Goal: Information Seeking & Learning: Learn about a topic

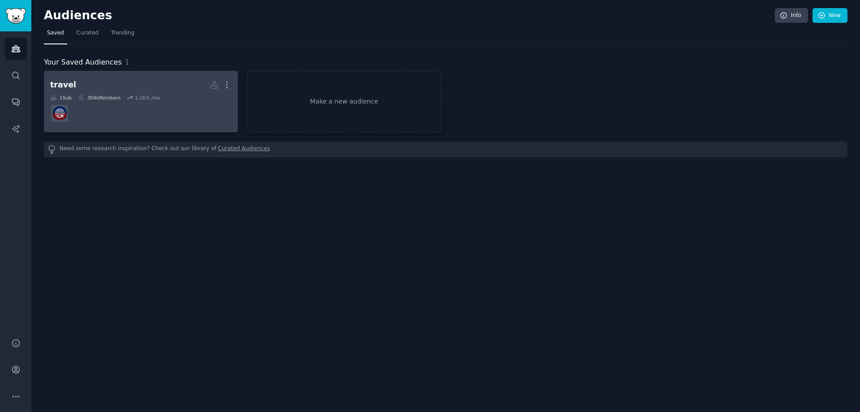
click at [83, 118] on dd at bounding box center [140, 113] width 181 height 25
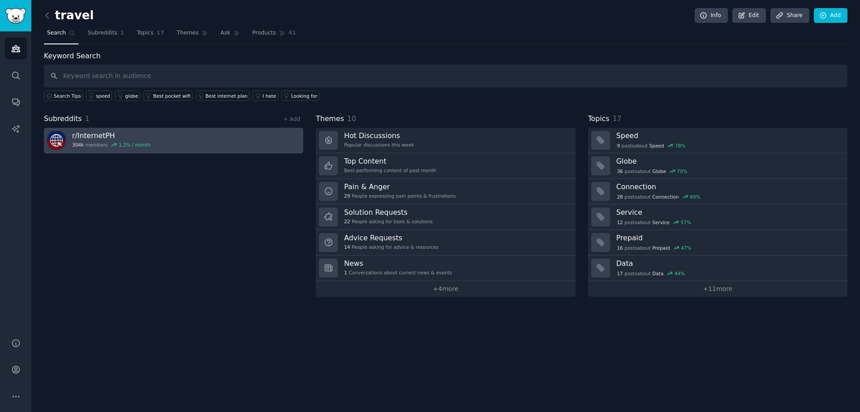
click at [158, 144] on link "r/ InternetPH 304k members 1.2 % / month" at bounding box center [173, 141] width 259 height 26
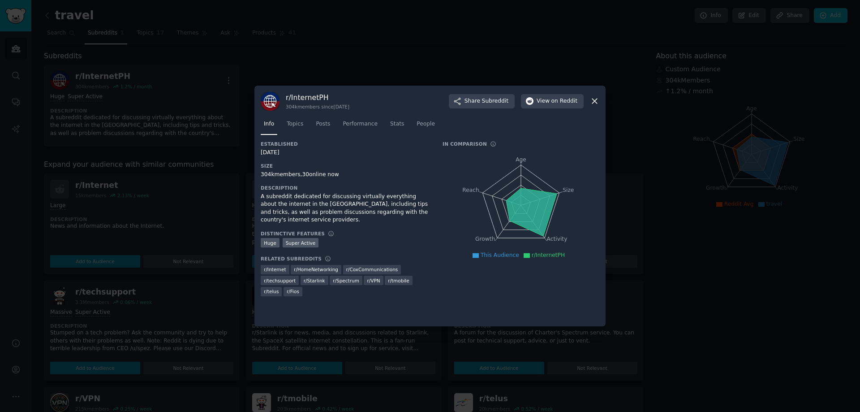
click at [703, 295] on div at bounding box center [430, 206] width 860 height 412
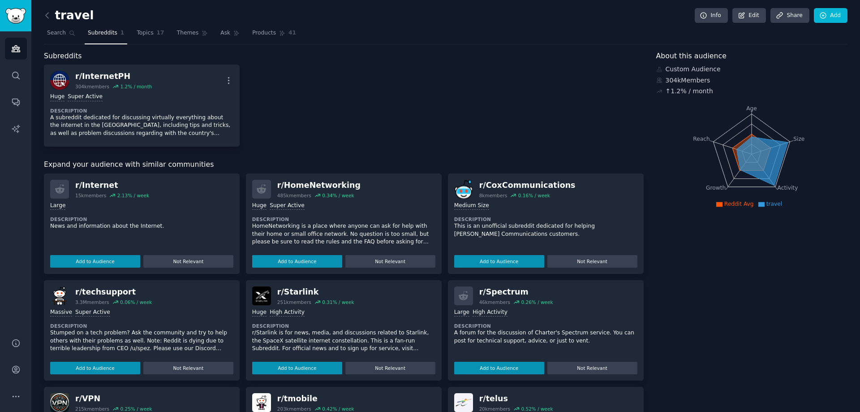
click at [303, 184] on div "r/ HomeNetworking" at bounding box center [318, 185] width 83 height 11
click at [93, 176] on div "r/ Internet 15k members 2.13 % / week Large Description News and information ab…" at bounding box center [142, 223] width 196 height 100
drag, startPoint x: 90, startPoint y: 181, endPoint x: 87, endPoint y: 185, distance: 5.1
click at [87, 185] on div "r/ Internet" at bounding box center [112, 185] width 74 height 11
click at [86, 185] on div "r/ Internet" at bounding box center [112, 185] width 74 height 11
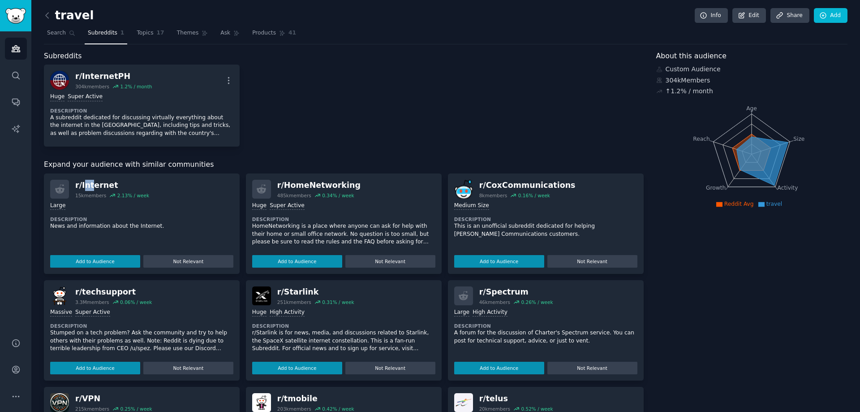
drag, startPoint x: 86, startPoint y: 185, endPoint x: 0, endPoint y: 3, distance: 201.6
click at [82, 181] on div "r/ Internet" at bounding box center [112, 185] width 74 height 11
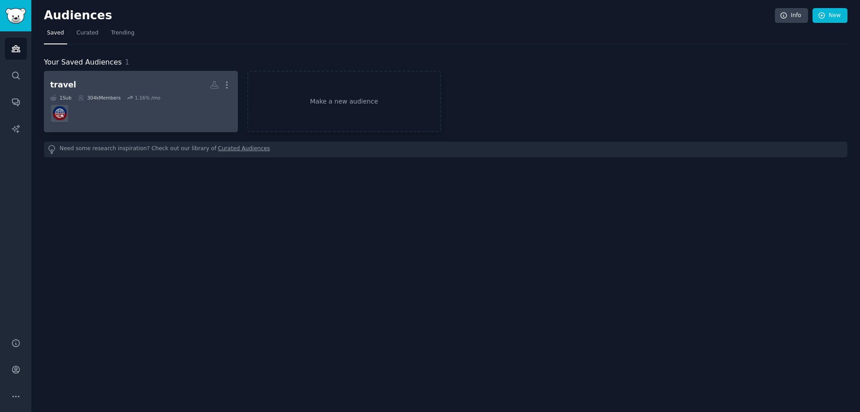
click at [80, 113] on dd at bounding box center [140, 113] width 181 height 25
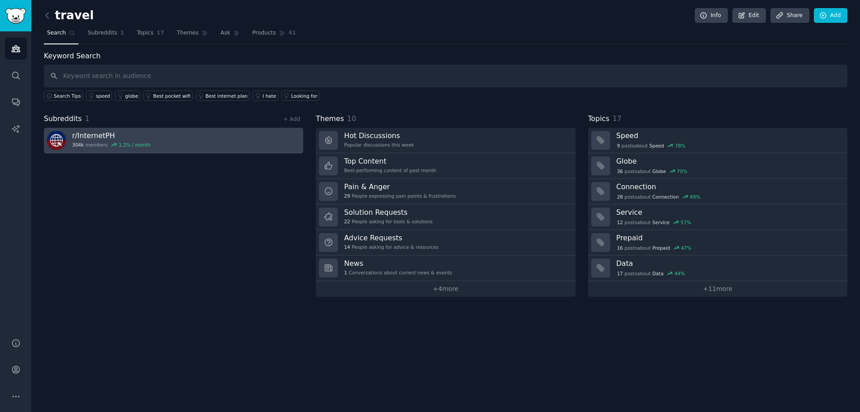
click at [99, 150] on link "r/ InternetPH 304k members 1.2 % / month" at bounding box center [173, 141] width 259 height 26
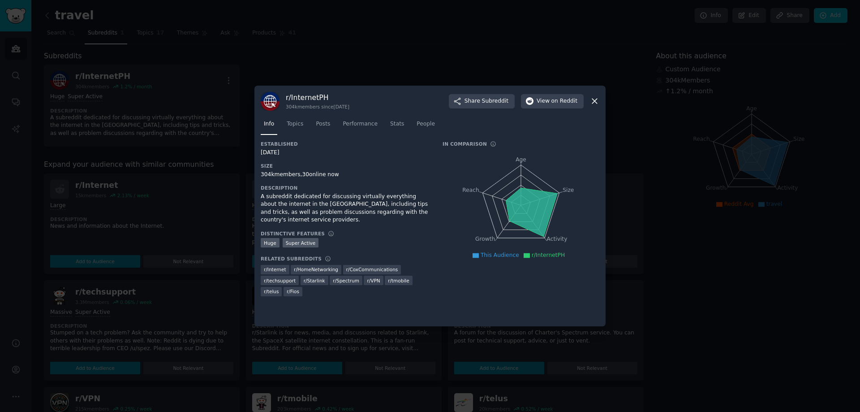
drag, startPoint x: 597, startPoint y: 103, endPoint x: 556, endPoint y: 101, distance: 40.3
click at [596, 103] on icon at bounding box center [594, 100] width 9 height 9
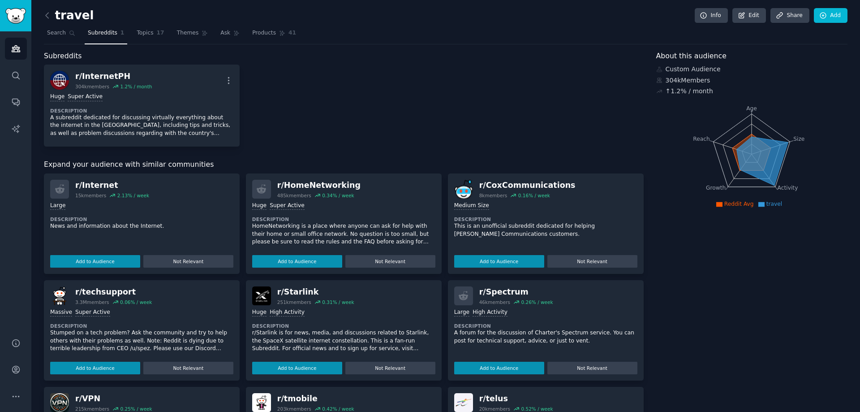
click at [306, 191] on h2 "r/ HomeNetworking 485k members 0.34 % / week" at bounding box center [318, 189] width 83 height 19
click at [297, 177] on div "r/ HomeNetworking 485k members 0.34 % / week Huge Super Active Description Home…" at bounding box center [344, 223] width 196 height 100
drag, startPoint x: 277, startPoint y: 189, endPoint x: 367, endPoint y: 198, distance: 90.0
click at [369, 192] on div "r/ HomeNetworking 485k members 0.34 % / week" at bounding box center [343, 189] width 183 height 19
click at [366, 214] on div "Huge Super Active Description HomeNetworking is a place where anyone can ask fo…" at bounding box center [343, 232] width 183 height 69
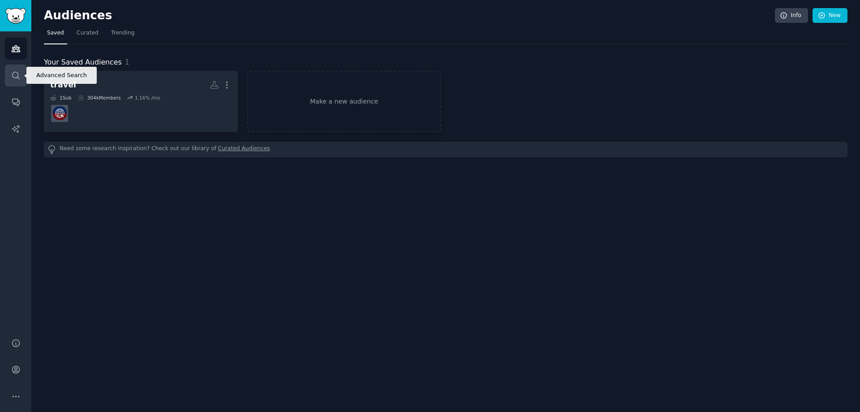
click at [11, 79] on icon "Sidebar" at bounding box center [15, 75] width 9 height 9
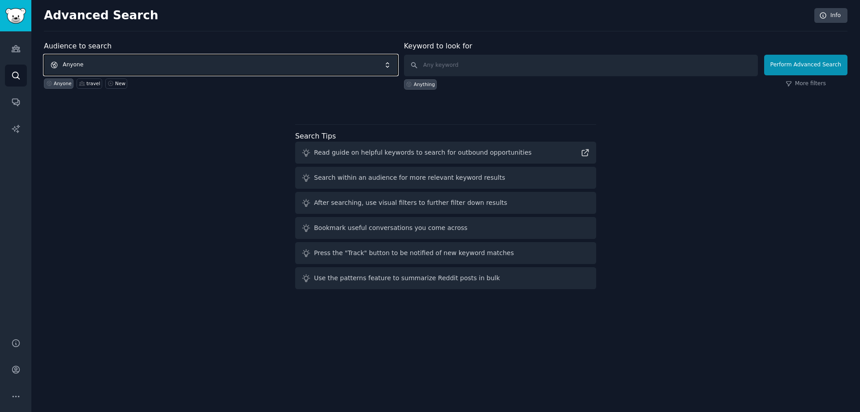
click at [175, 68] on span "Anyone" at bounding box center [221, 65] width 354 height 21
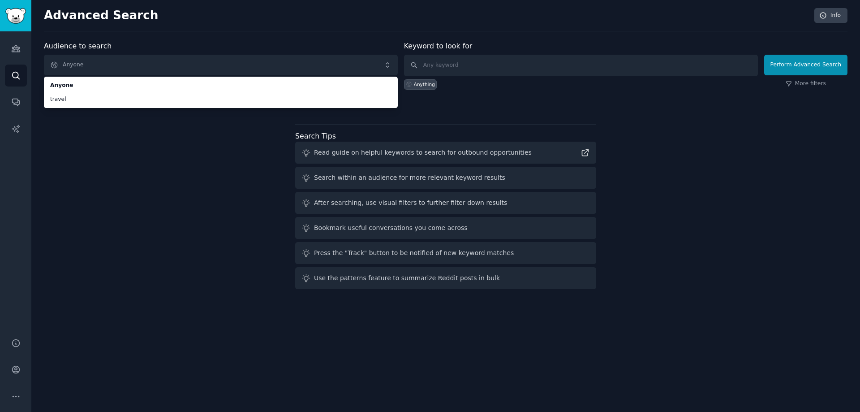
click at [168, 224] on div "Audience to search Anyone Anyone travel Anyone travel New Keyword to look for A…" at bounding box center [446, 167] width 804 height 252
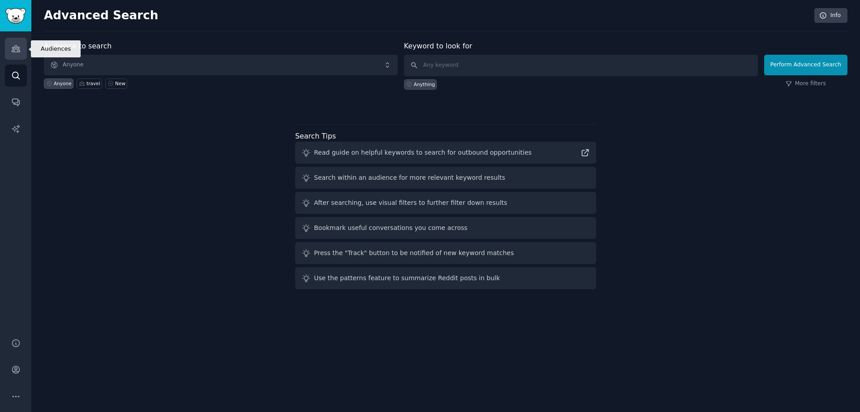
click at [9, 45] on link "Audiences" at bounding box center [16, 49] width 22 height 22
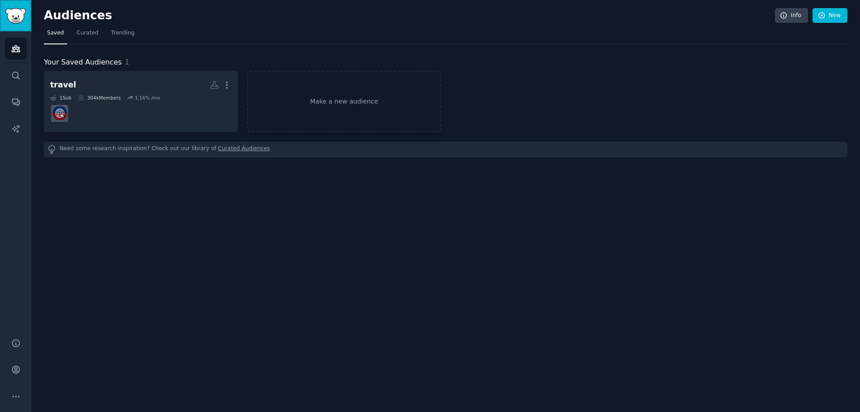
click at [13, 12] on img "Sidebar" at bounding box center [15, 16] width 21 height 16
click at [15, 77] on icon "Sidebar" at bounding box center [15, 75] width 9 height 9
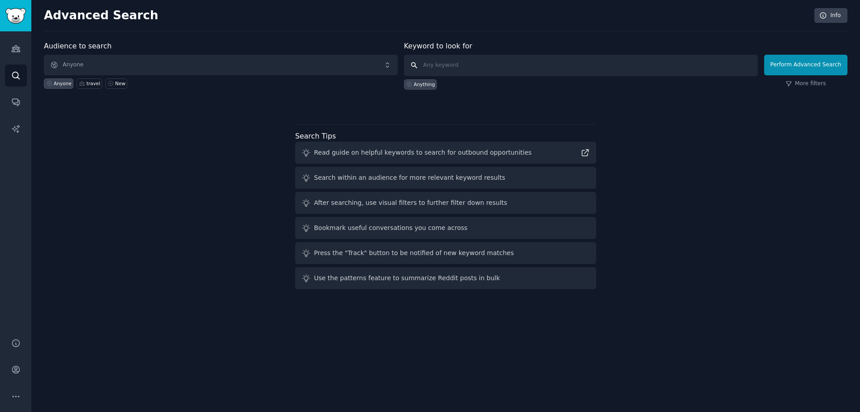
click at [515, 67] on input "text" at bounding box center [581, 66] width 354 height 22
click at [15, 54] on link "Audiences" at bounding box center [16, 49] width 22 height 22
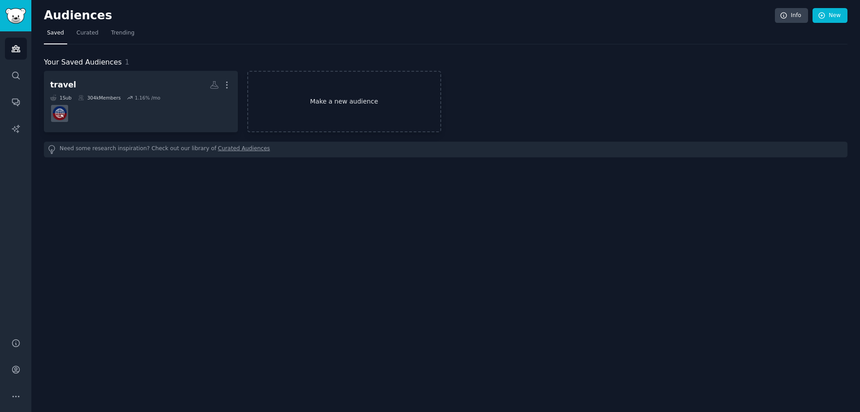
click at [349, 114] on link "Make a new audience" at bounding box center [344, 101] width 194 height 61
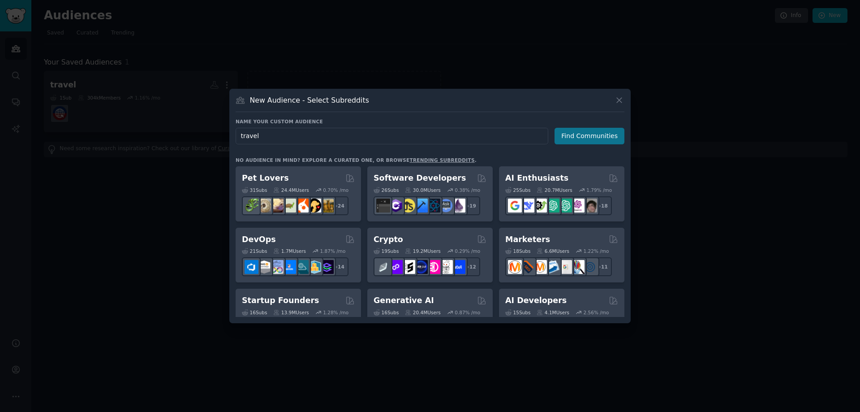
type input "travel"
click at [574, 131] on button "Find Communities" at bounding box center [590, 136] width 70 height 17
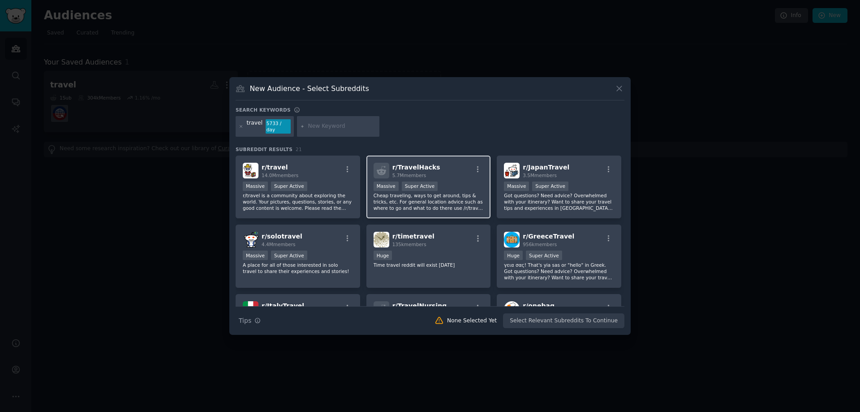
click at [408, 172] on span "5.7M members" at bounding box center [409, 174] width 34 height 5
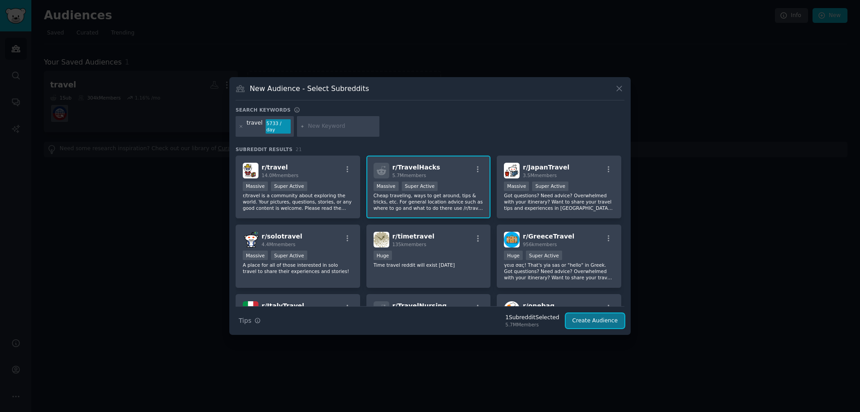
click at [578, 323] on button "Create Audience" at bounding box center [595, 320] width 59 height 15
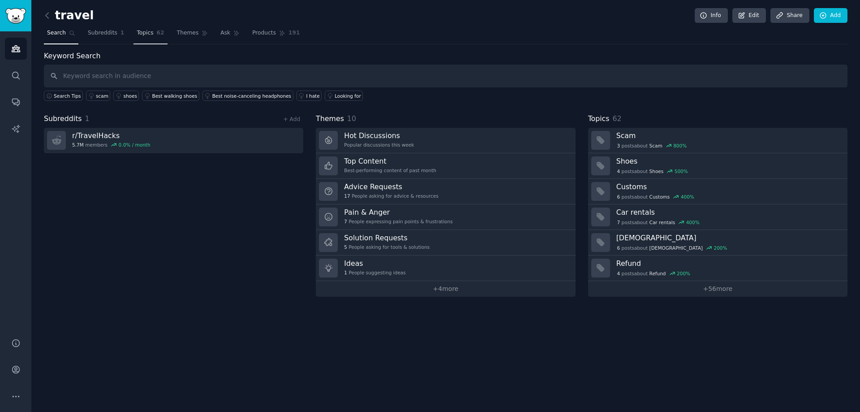
click at [142, 30] on span "Topics" at bounding box center [145, 33] width 17 height 8
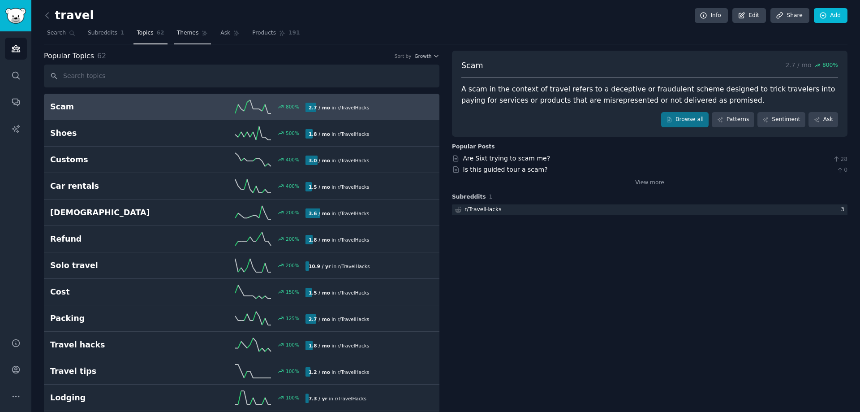
click at [176, 41] on link "Themes" at bounding box center [193, 35] width 38 height 18
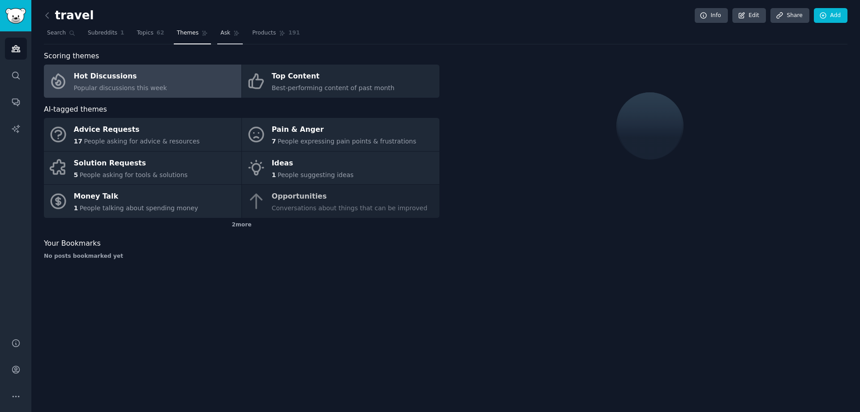
click at [220, 34] on span "Ask" at bounding box center [225, 33] width 10 height 8
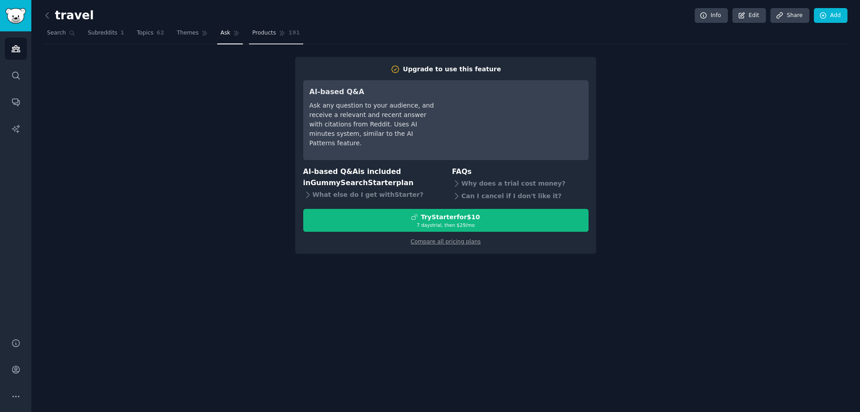
click at [279, 34] on icon at bounding box center [282, 33] width 6 height 6
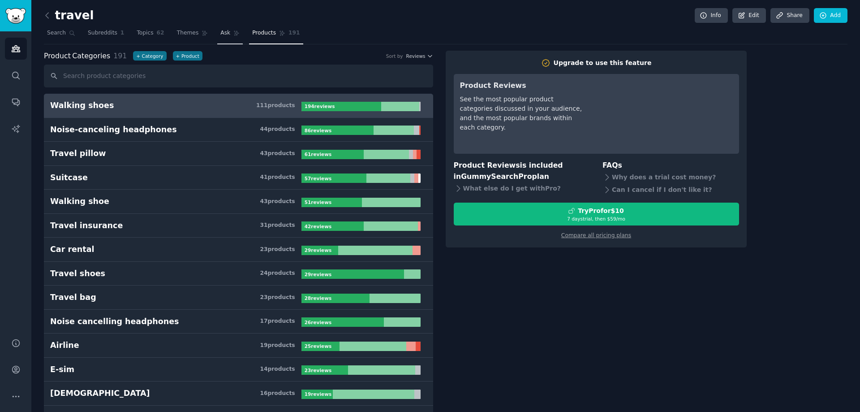
click at [233, 33] on icon at bounding box center [236, 33] width 6 height 6
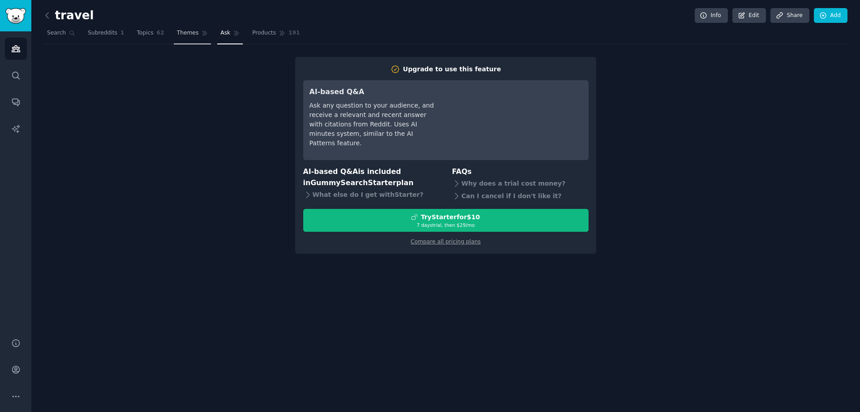
click at [174, 32] on link "Themes" at bounding box center [193, 35] width 38 height 18
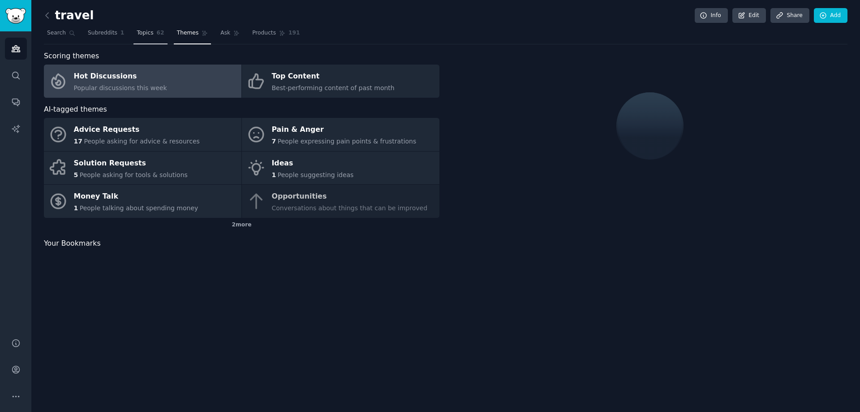
click at [138, 36] on span "Topics" at bounding box center [145, 33] width 17 height 8
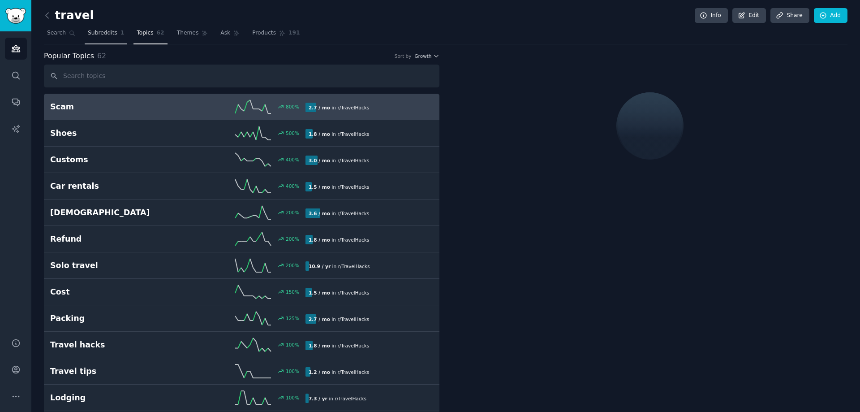
click at [103, 38] on link "Subreddits 1" at bounding box center [106, 35] width 43 height 18
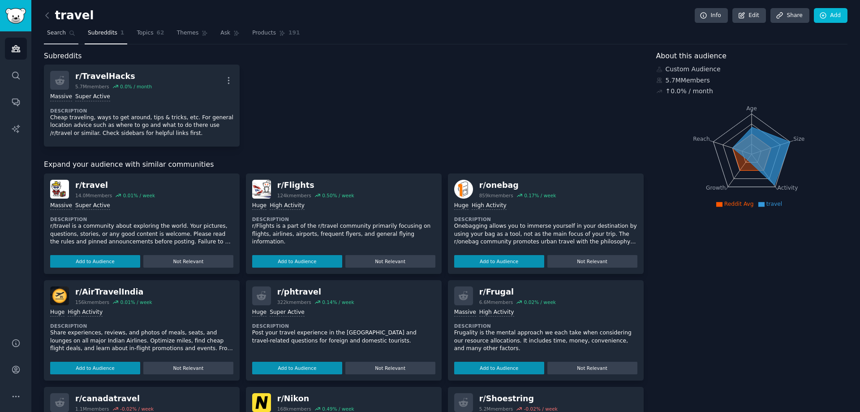
click at [73, 37] on link "Search" at bounding box center [61, 35] width 34 height 18
click at [157, 36] on span "62" at bounding box center [161, 33] width 8 height 8
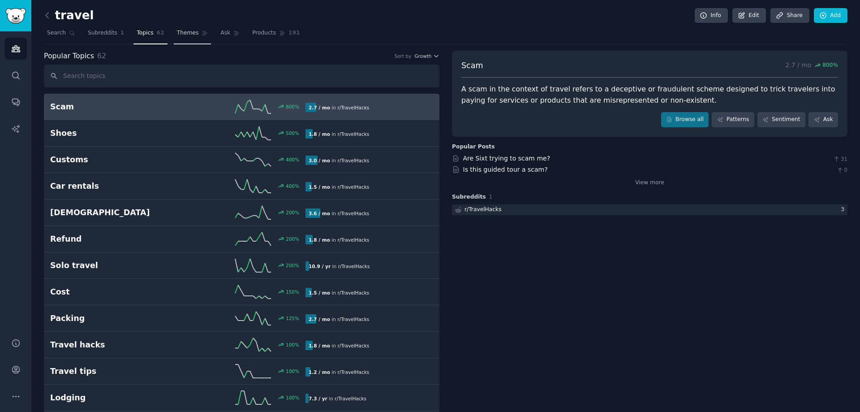
click at [185, 36] on span "Themes" at bounding box center [188, 33] width 22 height 8
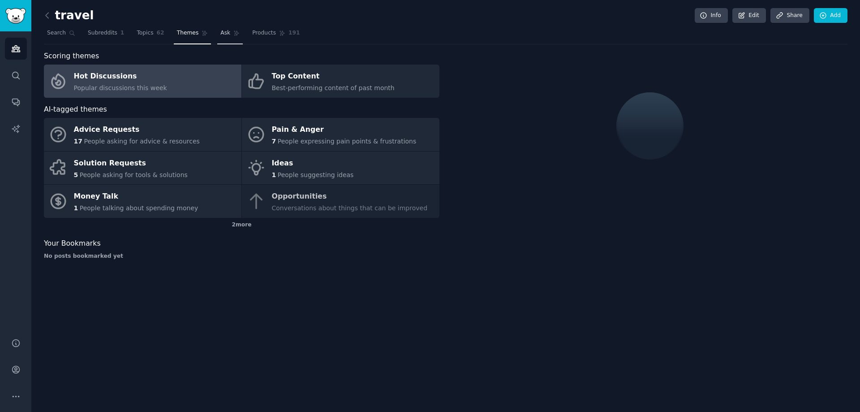
click at [233, 35] on icon at bounding box center [236, 33] width 6 height 6
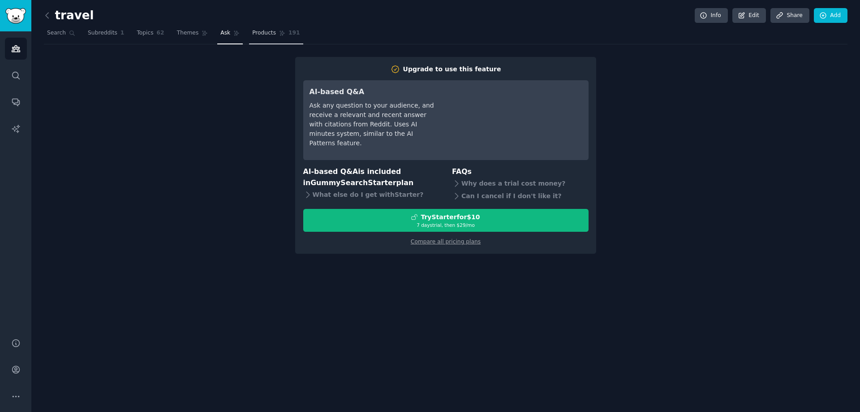
click at [288, 35] on span "191" at bounding box center [294, 33] width 12 height 8
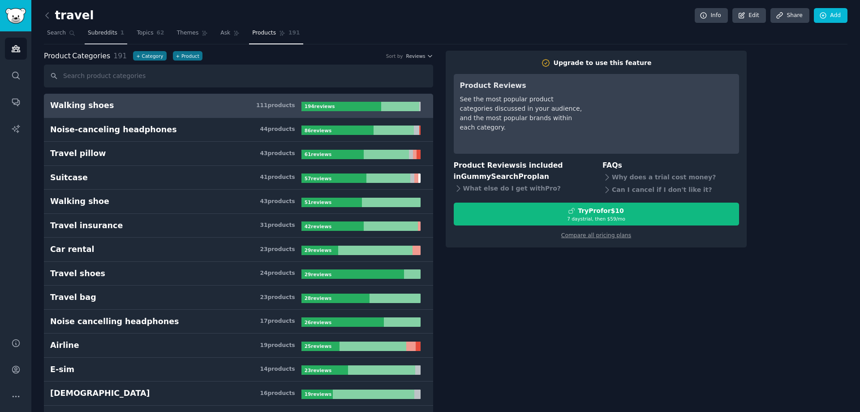
click at [113, 34] on link "Subreddits 1" at bounding box center [106, 35] width 43 height 18
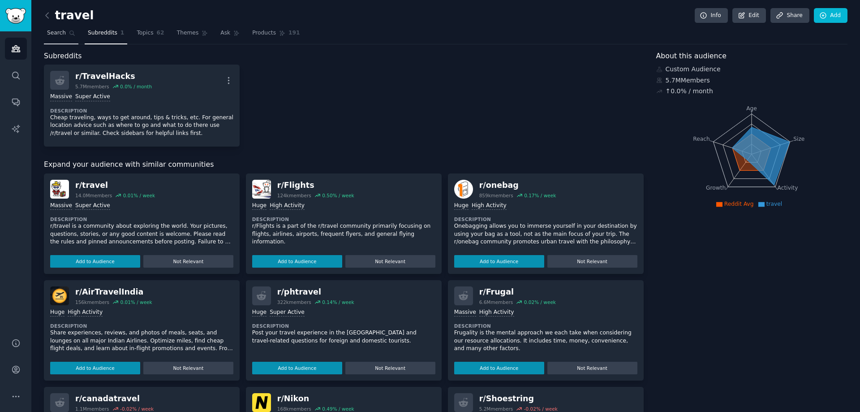
click at [48, 29] on span "Search" at bounding box center [56, 33] width 19 height 8
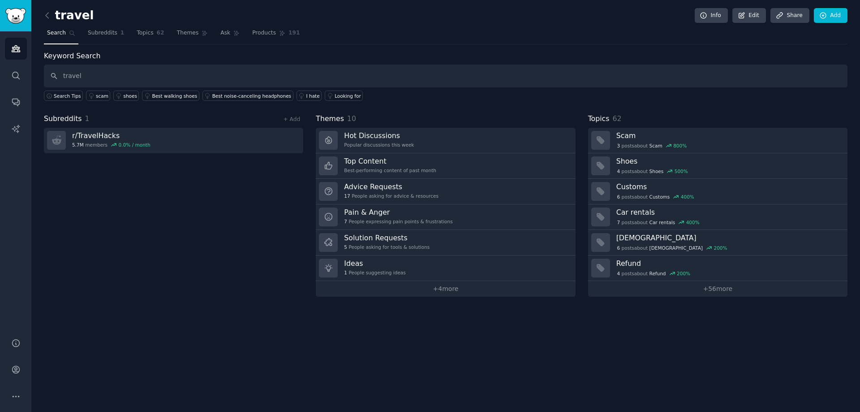
type input "travel"
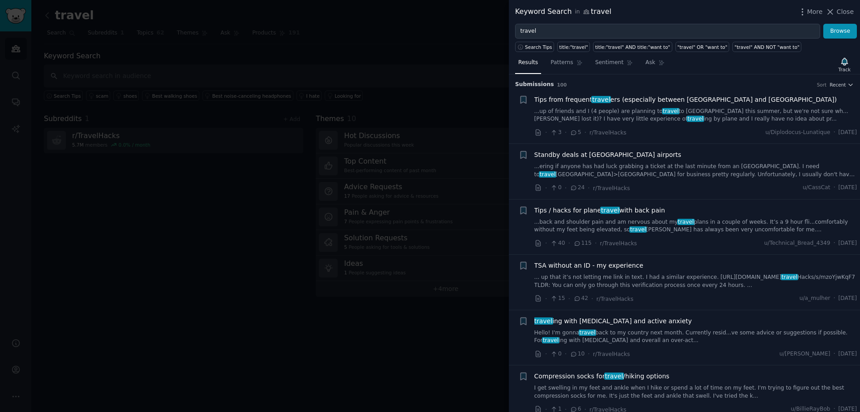
click at [279, 251] on div at bounding box center [430, 206] width 860 height 412
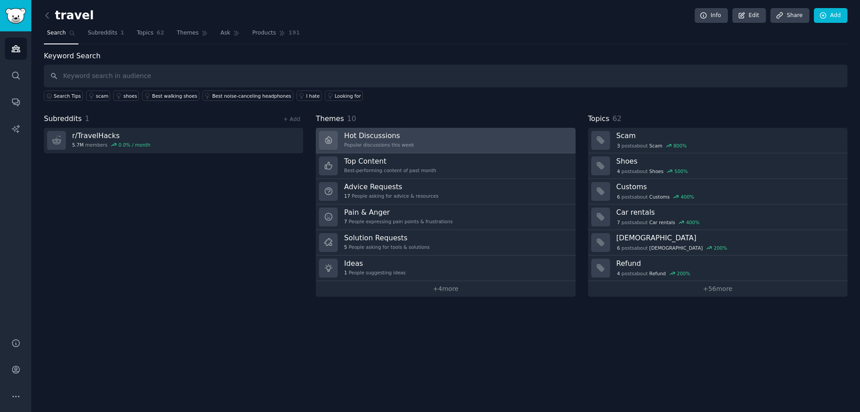
click at [361, 146] on div "Popular discussions this week" at bounding box center [379, 145] width 70 height 6
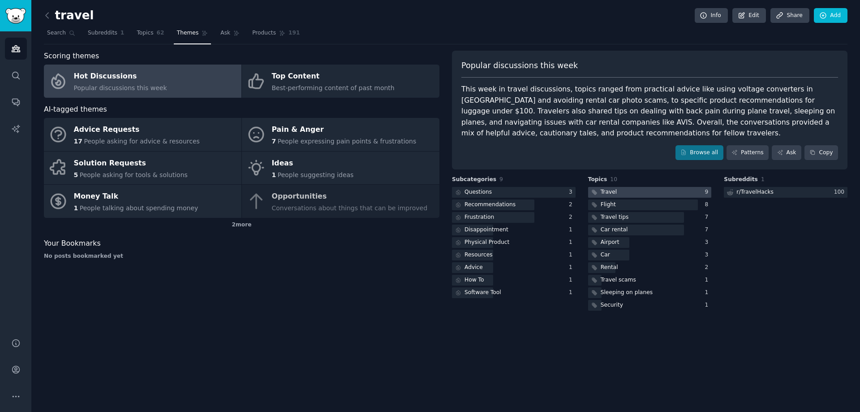
click at [614, 189] on div "Travel" at bounding box center [609, 192] width 16 height 8
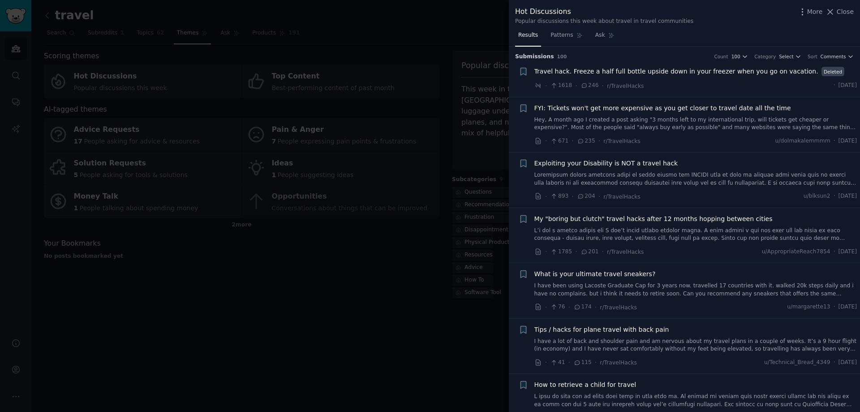
click at [255, 342] on div at bounding box center [430, 206] width 860 height 412
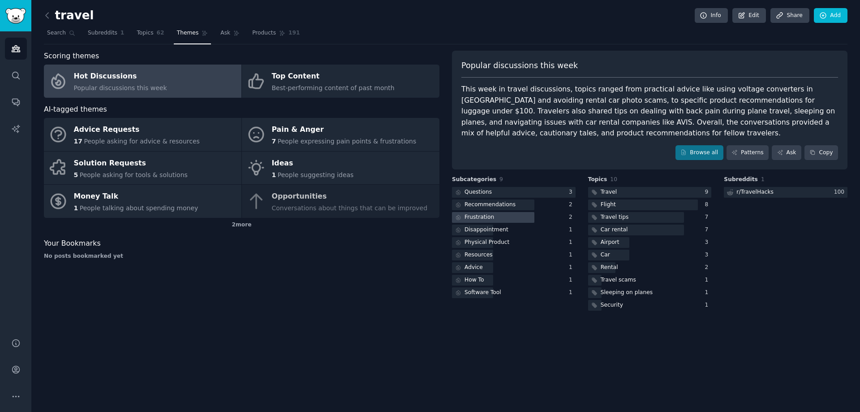
click at [484, 219] on div "Frustration" at bounding box center [480, 217] width 30 height 8
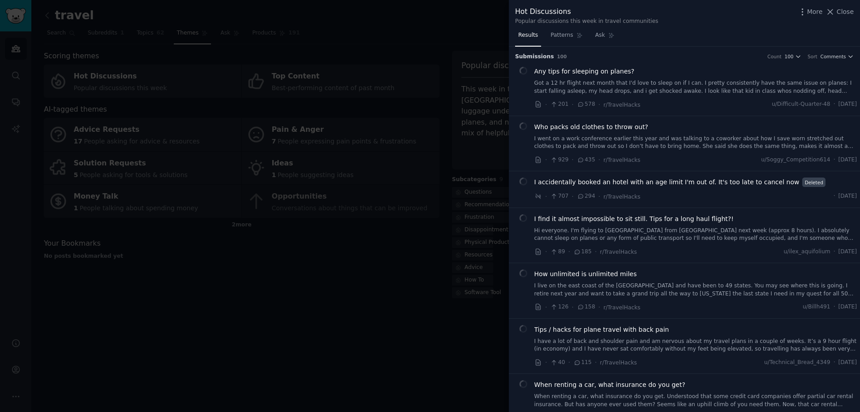
click at [286, 382] on div at bounding box center [430, 206] width 860 height 412
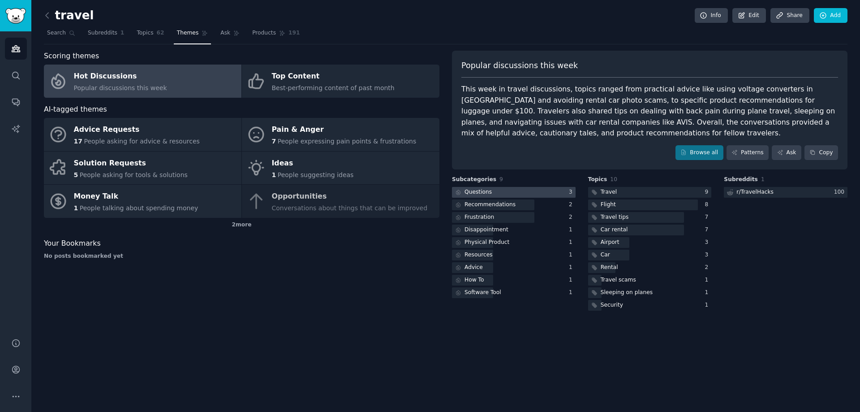
click at [463, 187] on div "Questions" at bounding box center [473, 192] width 42 height 11
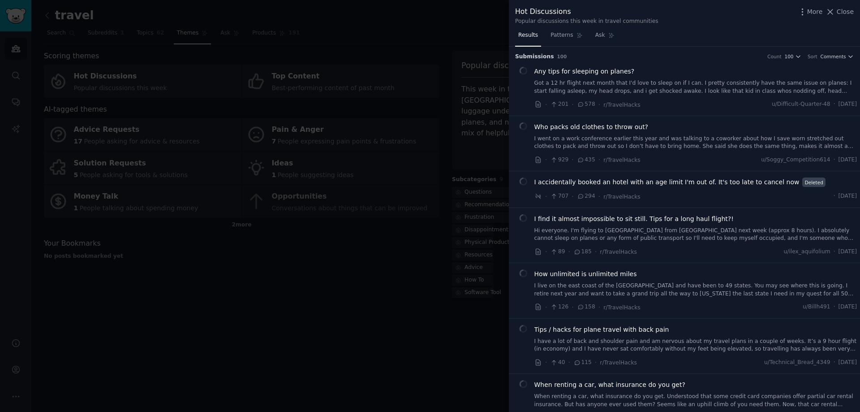
click at [223, 294] on div at bounding box center [430, 206] width 860 height 412
